Goal: Task Accomplishment & Management: Manage account settings

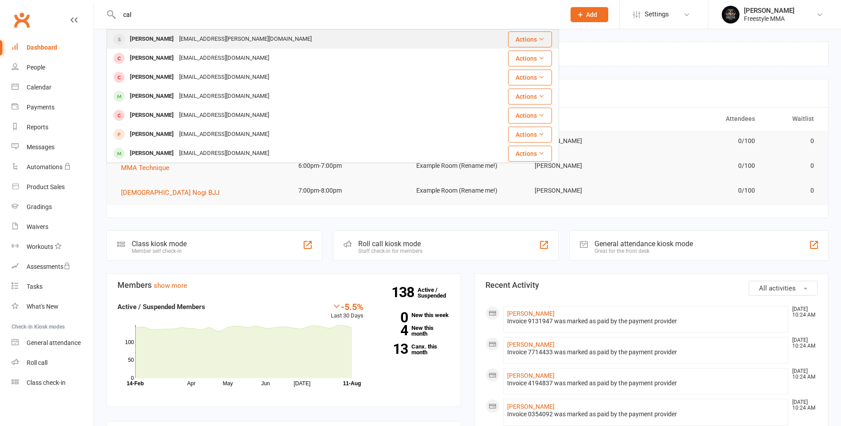
type input "cal"
click at [259, 39] on div "[EMAIL_ADDRESS][PERSON_NAME][DOMAIN_NAME]" at bounding box center [245, 39] width 138 height 13
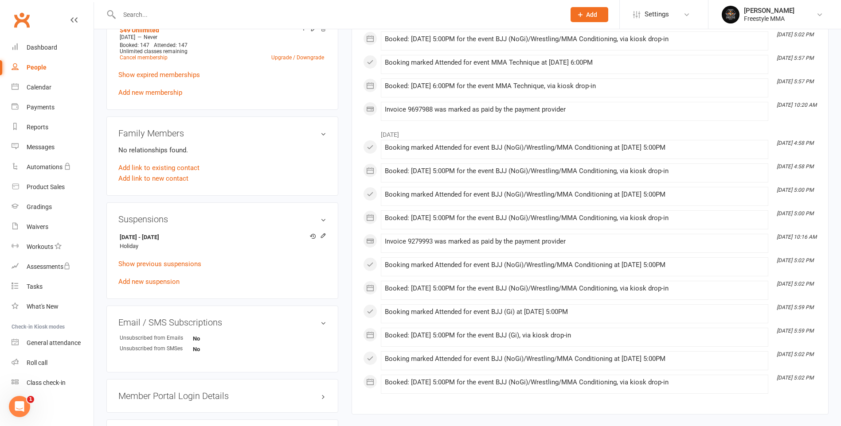
scroll to position [399, 0]
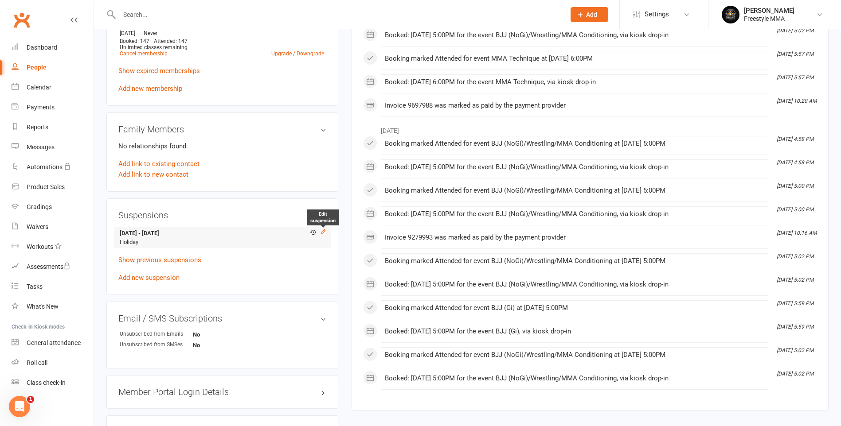
click at [325, 232] on icon at bounding box center [323, 232] width 6 height 6
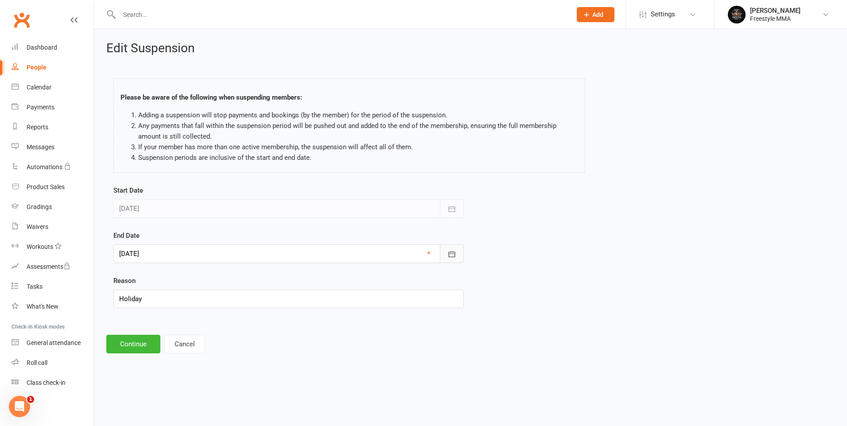
click at [459, 249] on button "button" at bounding box center [452, 254] width 24 height 19
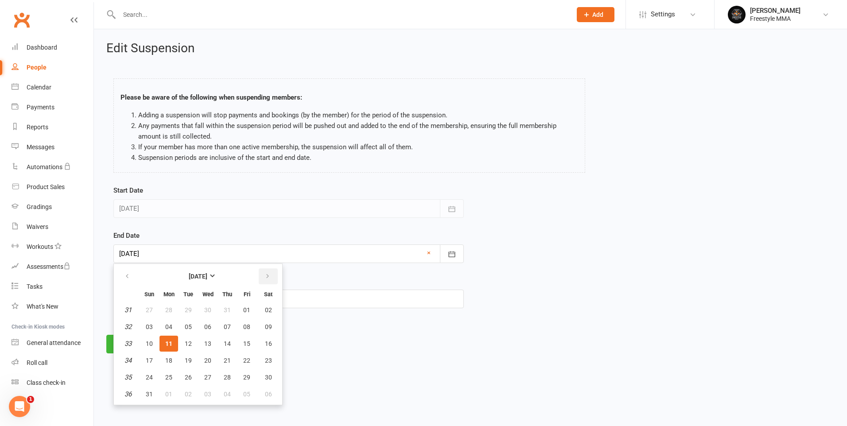
drag, startPoint x: 268, startPoint y: 276, endPoint x: 262, endPoint y: 288, distance: 13.1
click at [268, 276] on icon "button" at bounding box center [268, 276] width 6 height 7
click at [169, 309] on span "01" at bounding box center [168, 310] width 7 height 7
type input "[DATE]"
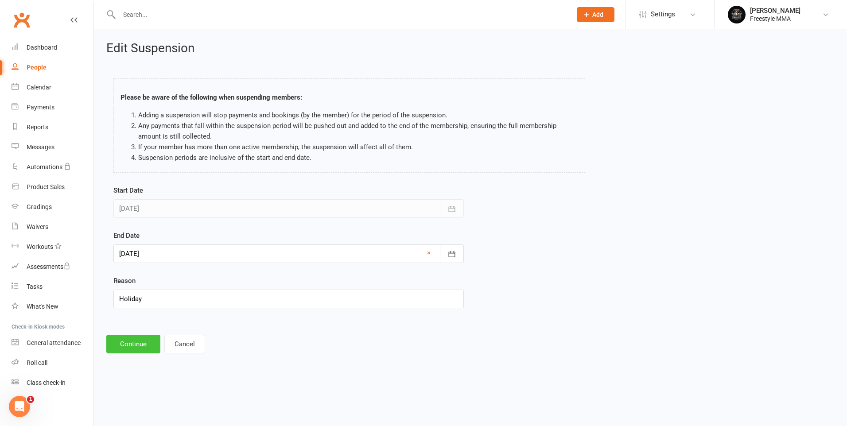
click at [140, 353] on button "Continue" at bounding box center [133, 344] width 54 height 19
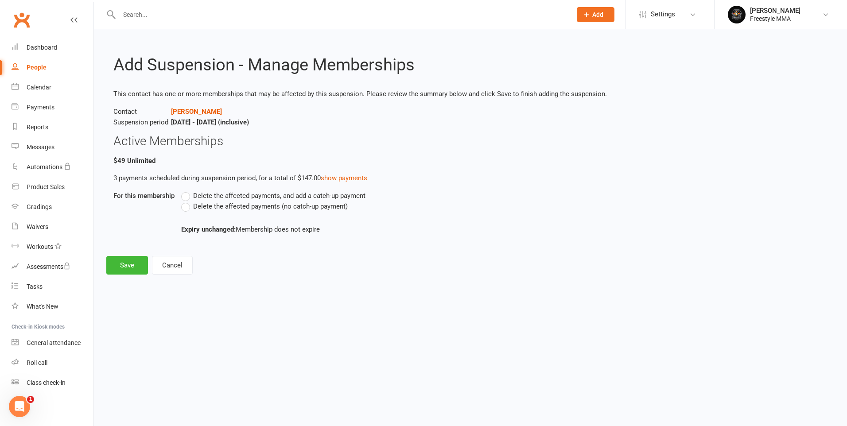
click at [186, 196] on label "Delete the affected payments, and add a catch-up payment" at bounding box center [273, 196] width 184 height 11
click at [186, 191] on input "Delete the affected payments, and add a catch-up payment" at bounding box center [184, 191] width 6 height 0
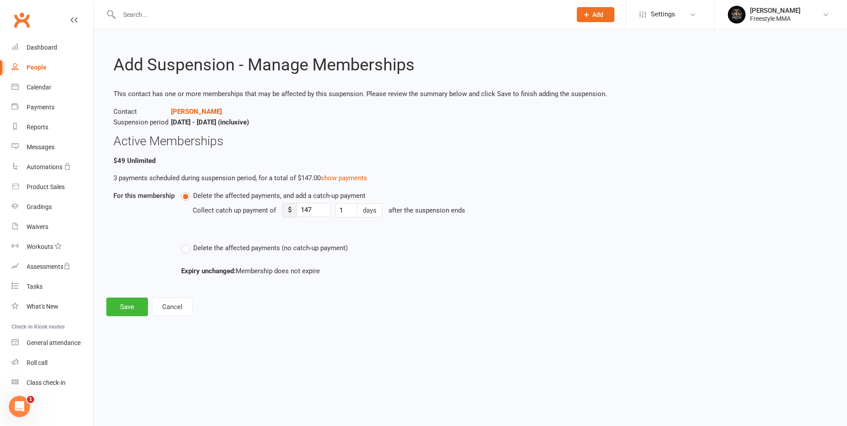
click at [188, 210] on div "Delete the affected payments, and add a catch-up payment Collect catch up payme…" at bounding box center [412, 222] width 463 height 63
click at [184, 246] on label "Delete the affected payments (no catch-up payment)" at bounding box center [264, 248] width 167 height 11
click at [184, 243] on input "Delete the affected payments (no catch-up payment)" at bounding box center [184, 243] width 6 height 0
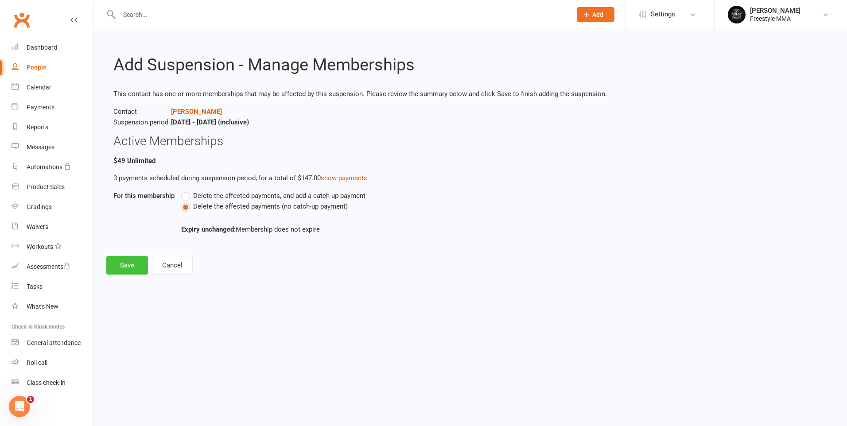
click at [121, 262] on button "Save" at bounding box center [127, 265] width 42 height 19
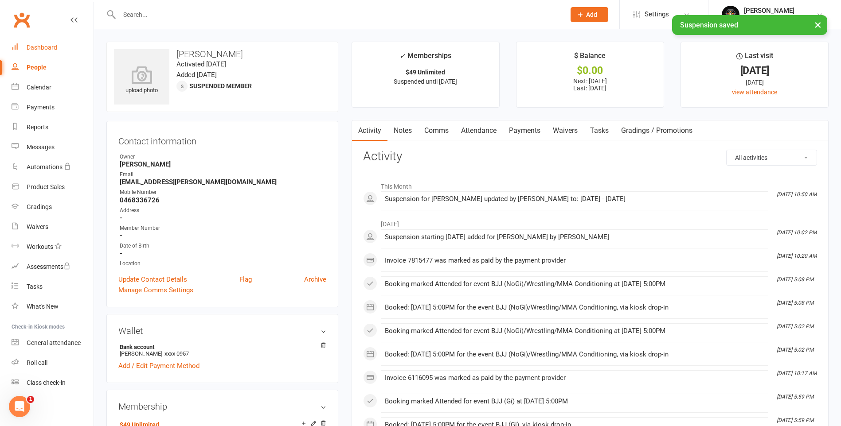
click at [59, 43] on link "Dashboard" at bounding box center [53, 48] width 82 height 20
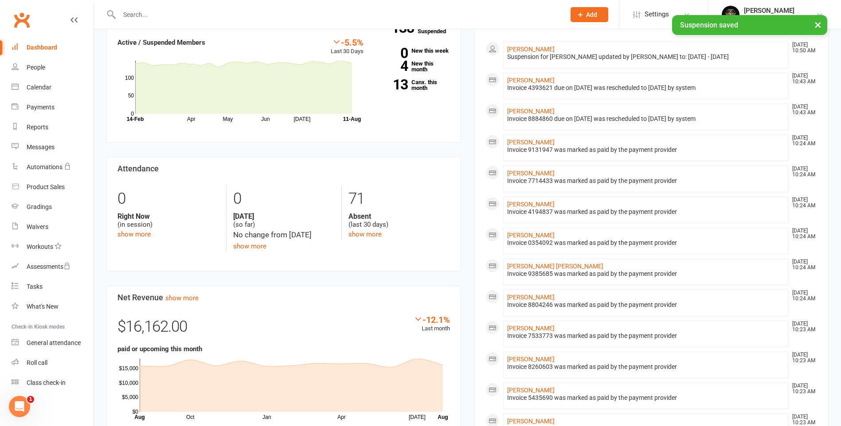
scroll to position [354, 0]
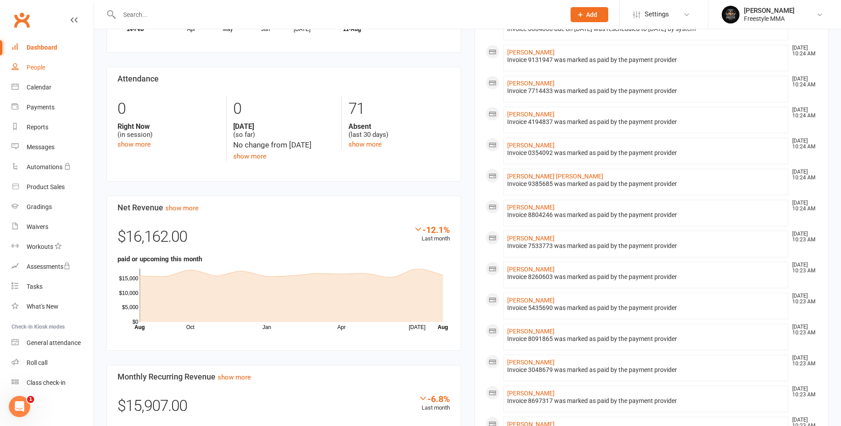
click at [45, 64] on div "People" at bounding box center [36, 67] width 19 height 7
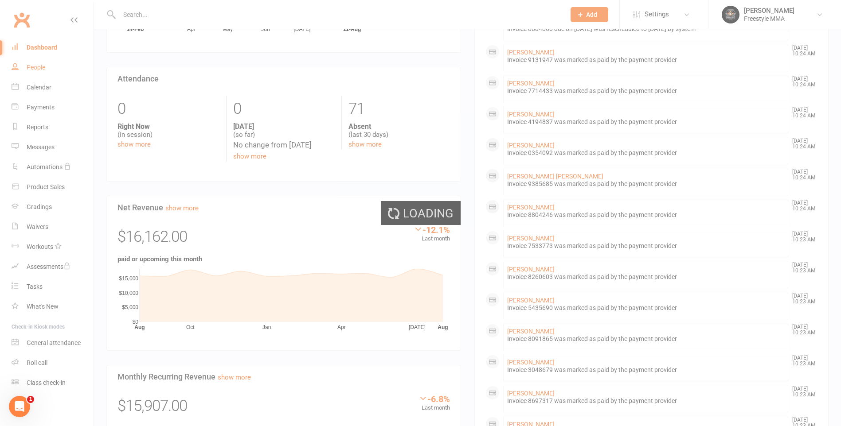
select select "50"
